Goal: Information Seeking & Learning: Learn about a topic

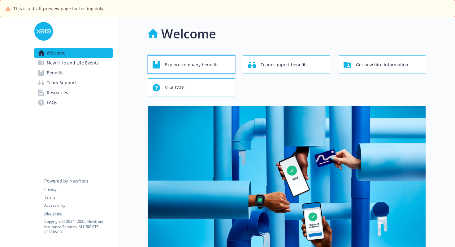
click at [201, 65] on span "Explore company benefits" at bounding box center [192, 65] width 54 height 12
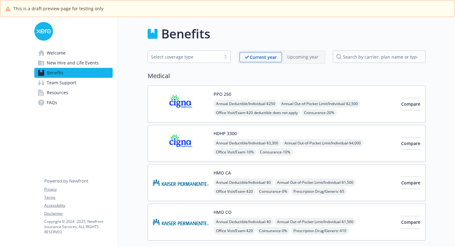
click at [78, 54] on link "Welcome" at bounding box center [73, 53] width 78 height 10
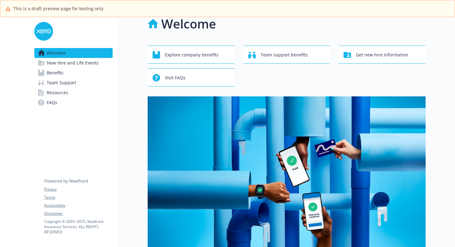
scroll to position [11, 0]
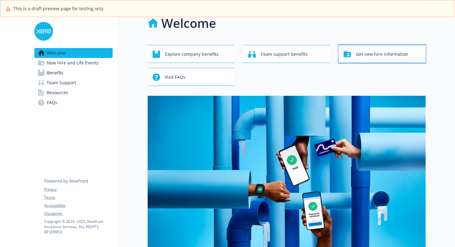
click at [351, 53] on icon "button" at bounding box center [347, 54] width 7 height 6
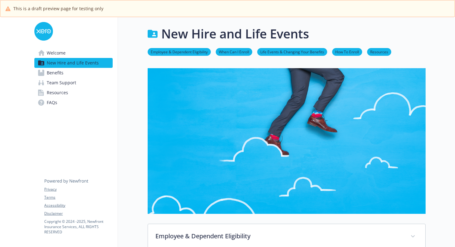
click at [71, 52] on link "Welcome" at bounding box center [73, 53] width 78 height 10
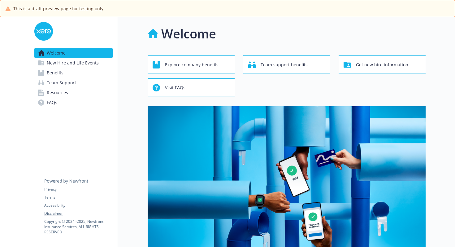
click at [73, 83] on span "Team Support" at bounding box center [61, 83] width 29 height 10
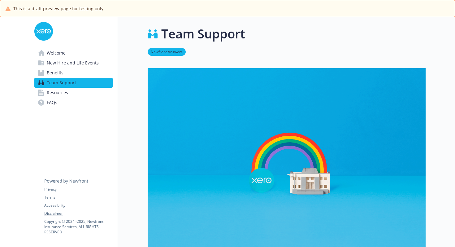
scroll to position [165, 0]
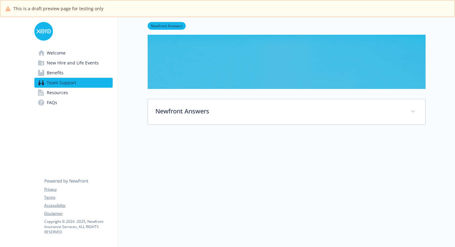
click at [69, 60] on span "New Hire and Life Events" at bounding box center [73, 63] width 52 height 10
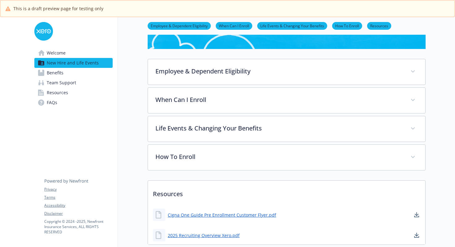
click at [67, 53] on link "Welcome" at bounding box center [73, 53] width 78 height 10
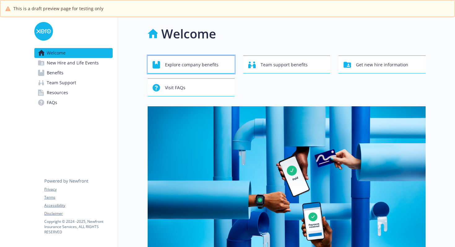
click at [184, 64] on span "Explore company benefits" at bounding box center [192, 65] width 54 height 12
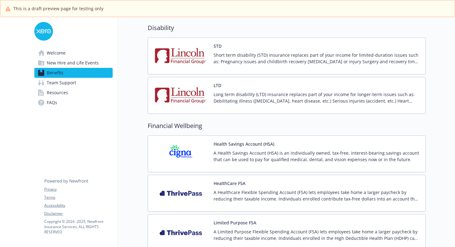
scroll to position [406, 0]
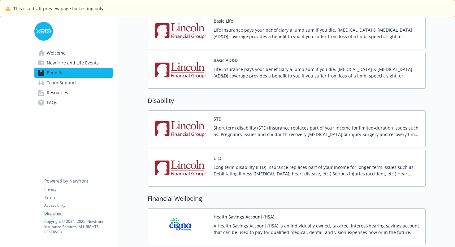
click at [87, 62] on span "New Hire and Life Events" at bounding box center [73, 63] width 52 height 10
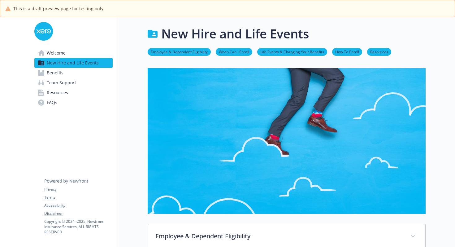
click at [80, 53] on link "Welcome" at bounding box center [73, 53] width 78 height 10
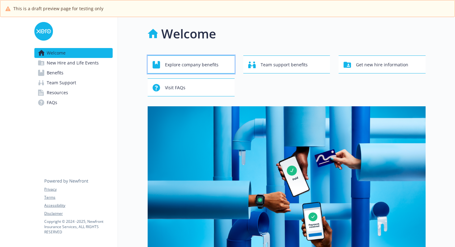
click at [211, 62] on span "Explore company benefits" at bounding box center [192, 65] width 54 height 12
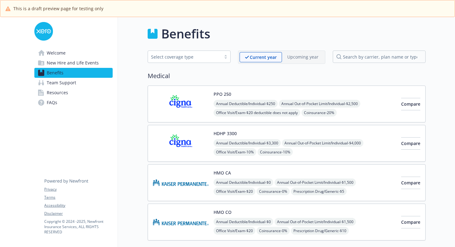
scroll to position [39, 0]
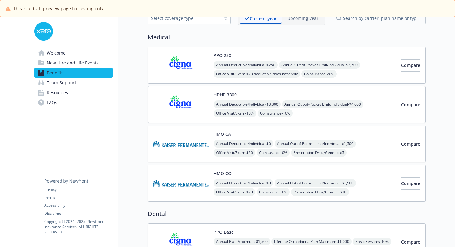
click at [194, 107] on img at bounding box center [181, 104] width 56 height 26
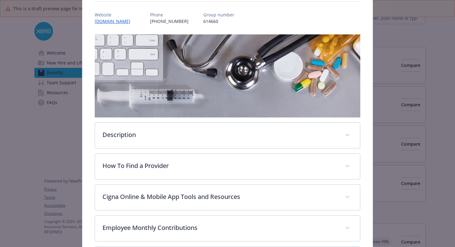
scroll to position [155, 0]
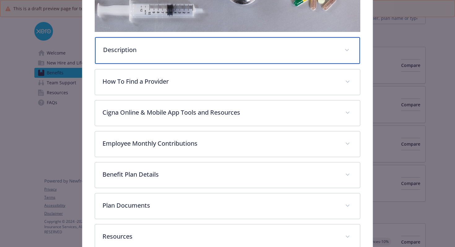
click at [203, 51] on p "Description" at bounding box center [220, 49] width 234 height 9
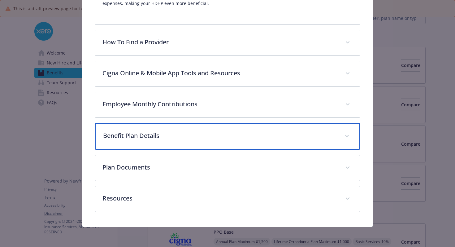
click at [193, 139] on p "Benefit Plan Details" at bounding box center [220, 135] width 234 height 9
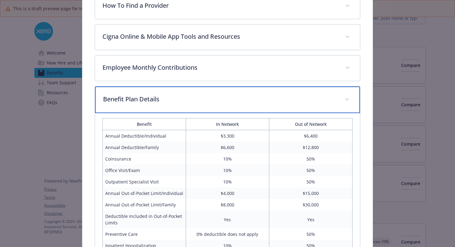
scroll to position [311, 0]
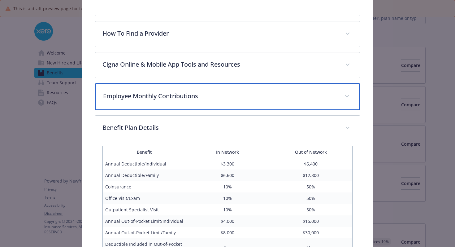
click at [213, 98] on p "Employee Monthly Contributions" at bounding box center [220, 95] width 234 height 9
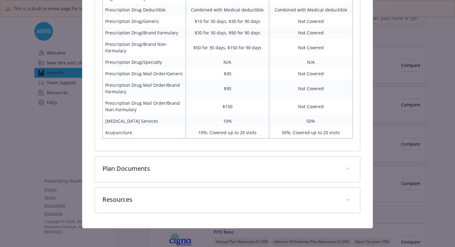
scroll to position [663, 0]
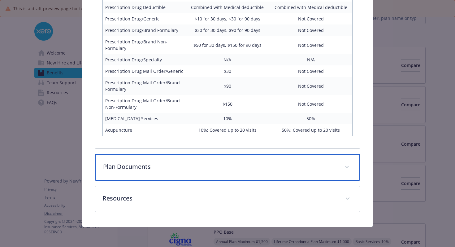
click at [180, 167] on p "Plan Documents" at bounding box center [220, 166] width 234 height 9
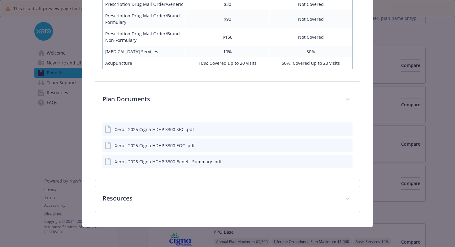
scroll to position [730, 0]
click at [163, 127] on div "Xero - 2025 Cigna HDHP 3300 SBC .pdf" at bounding box center [154, 129] width 79 height 7
click at [346, 162] on icon "preview file" at bounding box center [347, 161] width 6 height 4
